Goal: Task Accomplishment & Management: Complete application form

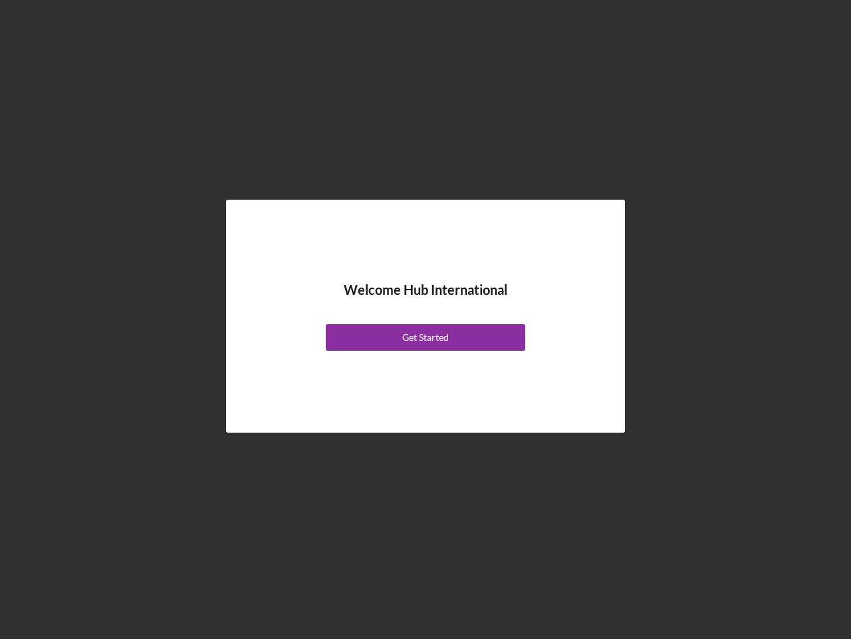
click at [426, 319] on div "Welcome Hub International Get Started" at bounding box center [425, 316] width 333 height 166
click at [426, 337] on div "Get Started" at bounding box center [425, 337] width 47 height 27
